Goal: Navigation & Orientation: Find specific page/section

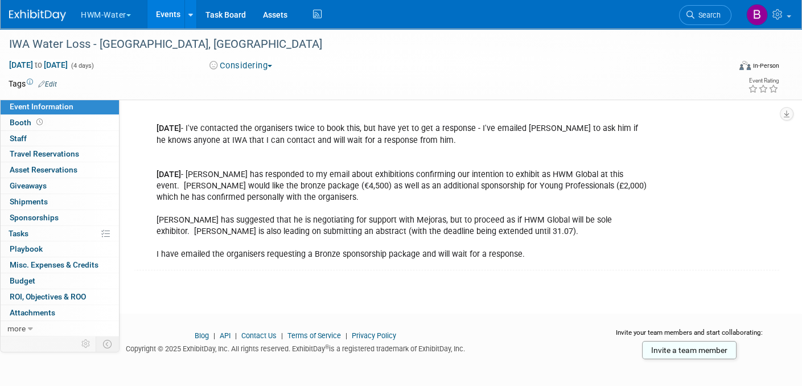
click at [97, 14] on button "HWM-Water" at bounding box center [112, 12] width 65 height 25
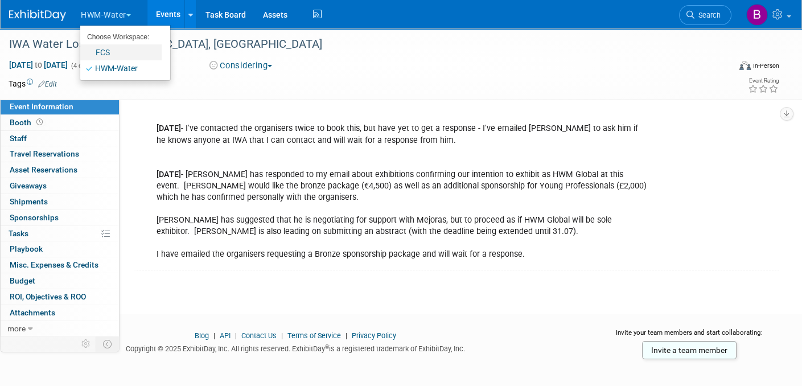
click at [106, 53] on link "FCS" at bounding box center [120, 52] width 81 height 16
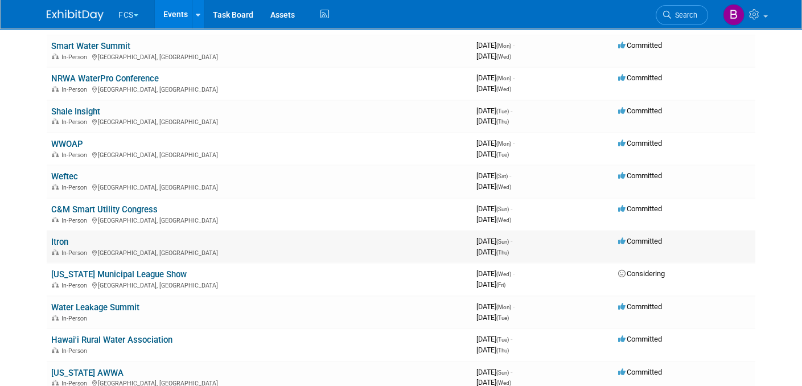
scroll to position [114, 0]
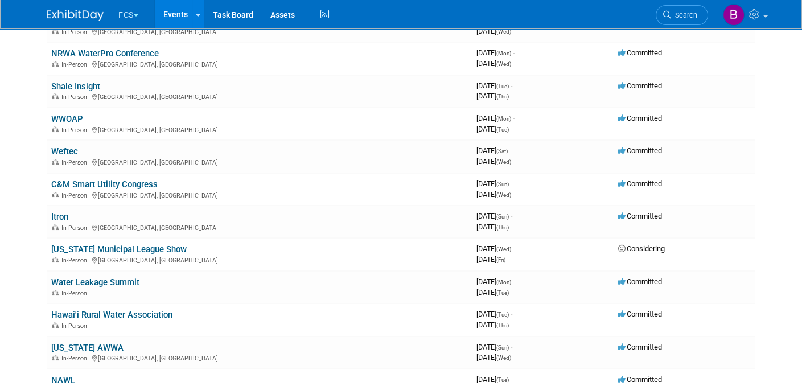
click at [104, 246] on link "[US_STATE] Municipal League Show" at bounding box center [118, 249] width 135 height 10
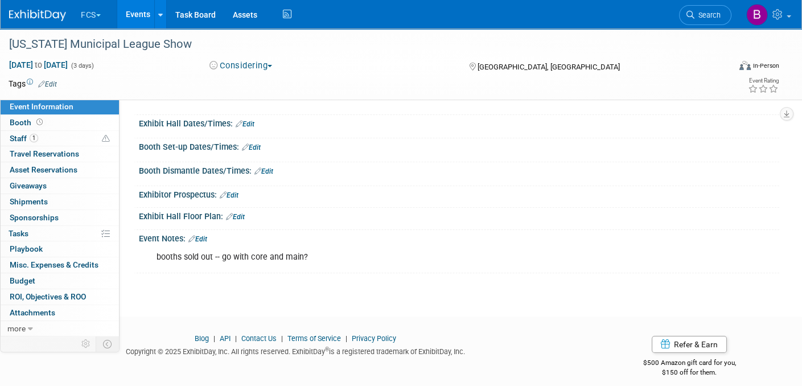
scroll to position [114, 0]
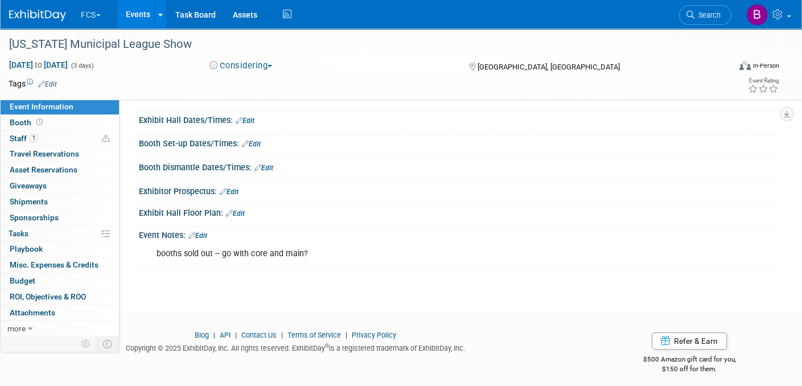
click at [97, 12] on button "FCS" at bounding box center [97, 12] width 35 height 25
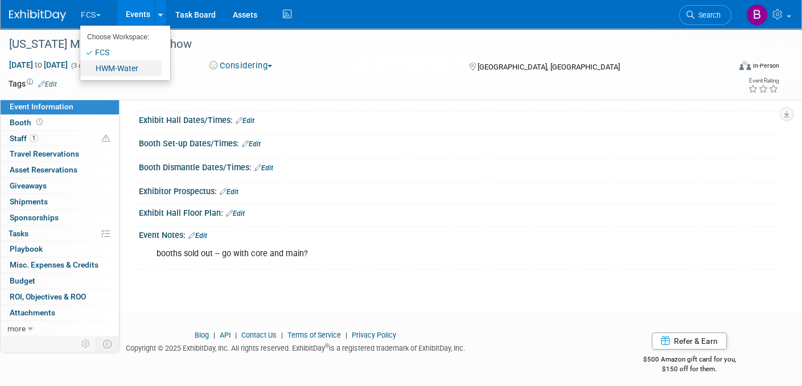
click at [108, 69] on link "HWM-Water" at bounding box center [120, 68] width 81 height 16
